Goal: Transaction & Acquisition: Purchase product/service

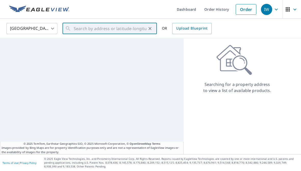
click at [79, 32] on input "text" at bounding box center [110, 28] width 73 height 14
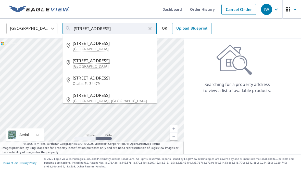
click at [81, 33] on input "[STREET_ADDRESS]" at bounding box center [110, 28] width 73 height 14
click at [78, 30] on input "[STREET_ADDRESS]" at bounding box center [110, 28] width 73 height 14
click at [130, 27] on input "[STREET_ADDRESS]" at bounding box center [110, 28] width 73 height 14
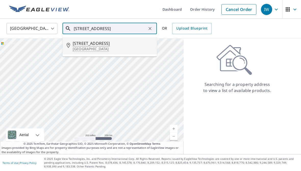
click at [118, 45] on span "[STREET_ADDRESS]" at bounding box center [113, 43] width 80 height 6
type input "[STREET_ADDRESS]"
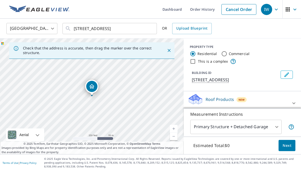
click at [287, 149] on button "Next" at bounding box center [287, 145] width 17 height 11
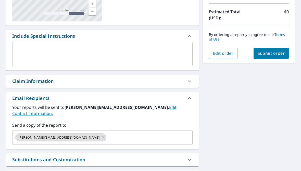
scroll to position [118, 0]
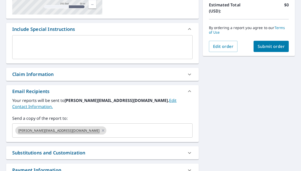
click at [72, 128] on span "[PERSON_NAME][EMAIL_ADDRESS][DOMAIN_NAME]" at bounding box center [58, 130] width 87 height 5
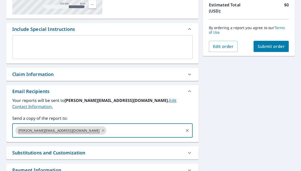
click at [101, 128] on icon at bounding box center [103, 131] width 4 height 6
checkbox input "true"
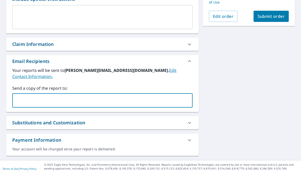
scroll to position [147, 0]
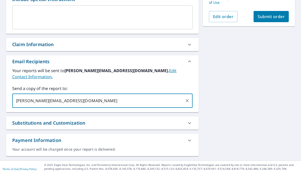
type input "[PERSON_NAME][EMAIL_ADDRESS][DOMAIN_NAME]"
checkbox input "true"
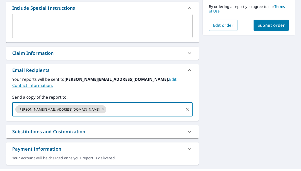
scroll to position [128, 0]
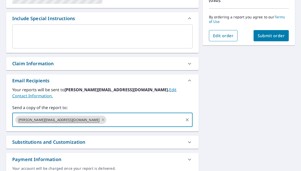
click at [232, 34] on span "Edit order" at bounding box center [223, 36] width 21 height 6
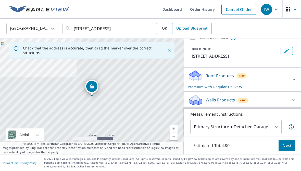
scroll to position [24, 0]
click at [295, 79] on icon at bounding box center [294, 80] width 6 height 6
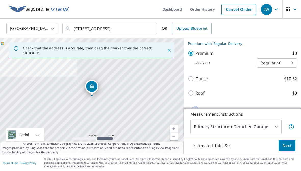
scroll to position [65, 0]
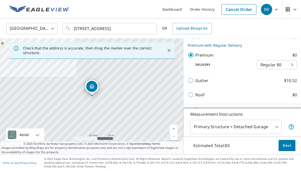
click at [293, 62] on body "IW IW Dashboard Order History Cancel Order IW [GEOGRAPHIC_DATA] [GEOGRAPHIC_DAT…" at bounding box center [150, 85] width 301 height 171
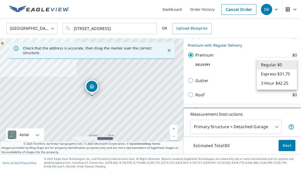
click at [282, 73] on li "Express $31.75" at bounding box center [277, 73] width 40 height 9
type input "4"
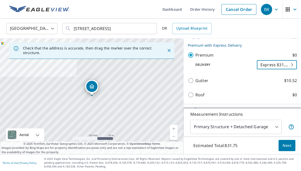
click at [292, 60] on body "IW IW Dashboard Order History Cancel Order IW [GEOGRAPHIC_DATA] [GEOGRAPHIC_DAT…" at bounding box center [150, 85] width 301 height 171
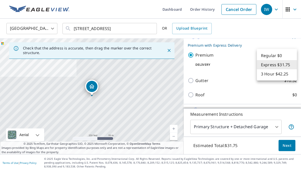
click at [287, 64] on li "Express $31.75" at bounding box center [277, 64] width 40 height 9
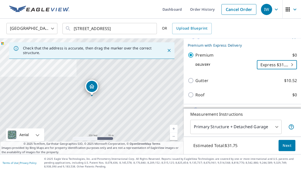
click at [286, 145] on span "Next" at bounding box center [287, 146] width 9 height 6
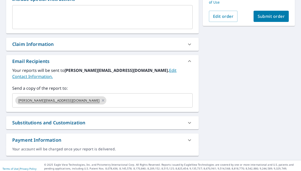
scroll to position [147, 0]
click at [101, 98] on icon at bounding box center [103, 101] width 4 height 6
checkbox input "true"
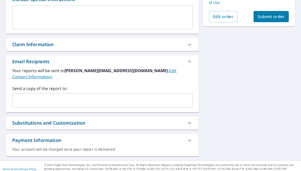
click at [50, 96] on input "text" at bounding box center [99, 101] width 168 height 10
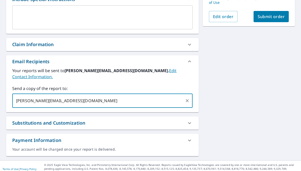
type input "[PERSON_NAME][EMAIL_ADDRESS][DOMAIN_NAME]"
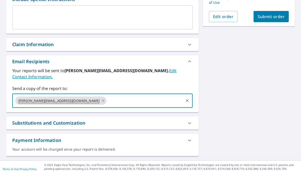
click at [278, 16] on span "Submit order" at bounding box center [271, 17] width 27 height 6
checkbox input "true"
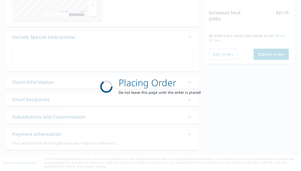
scroll to position [110, 0]
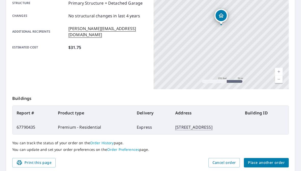
click at [171, 125] on td "[STREET_ADDRESS]" at bounding box center [206, 127] width 70 height 14
